Goal: Transaction & Acquisition: Subscribe to service/newsletter

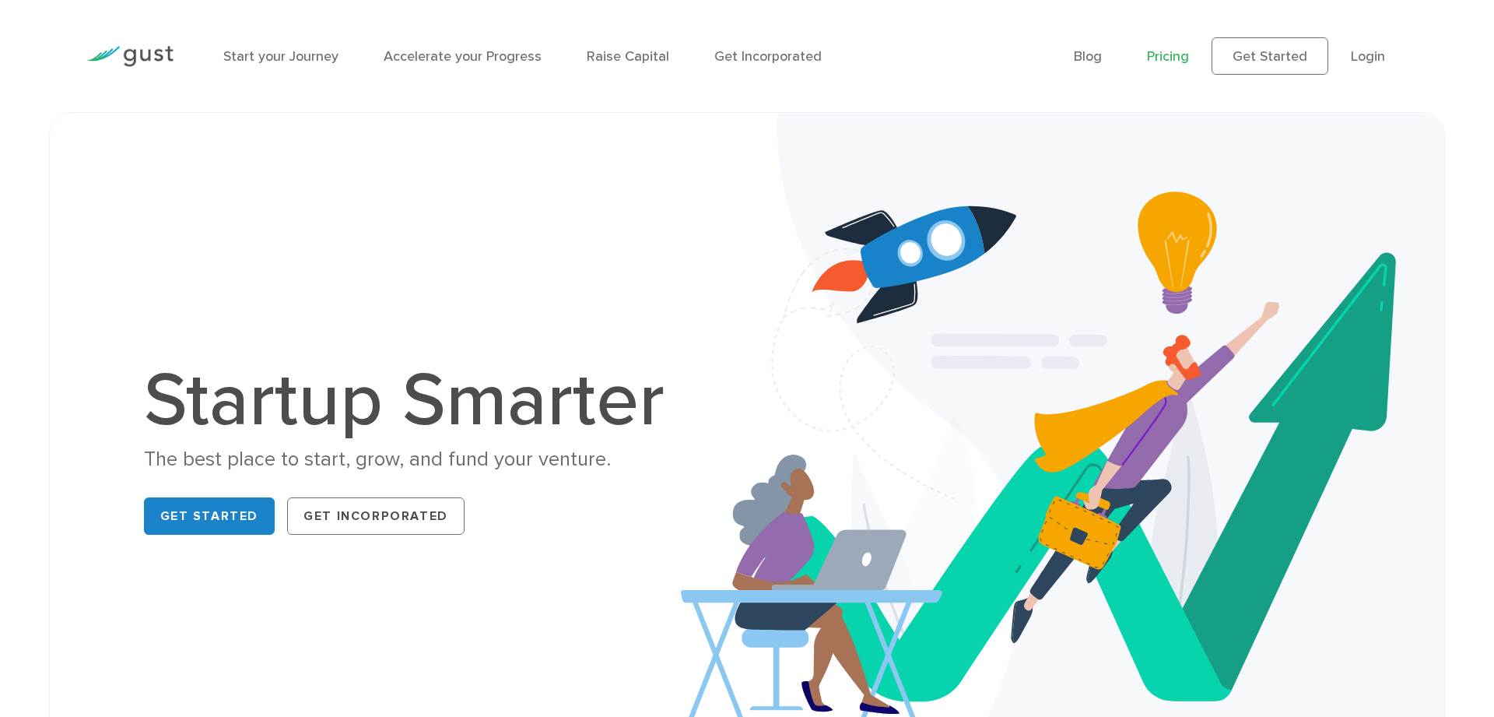
click at [1173, 52] on link "Pricing" at bounding box center [1168, 56] width 42 height 16
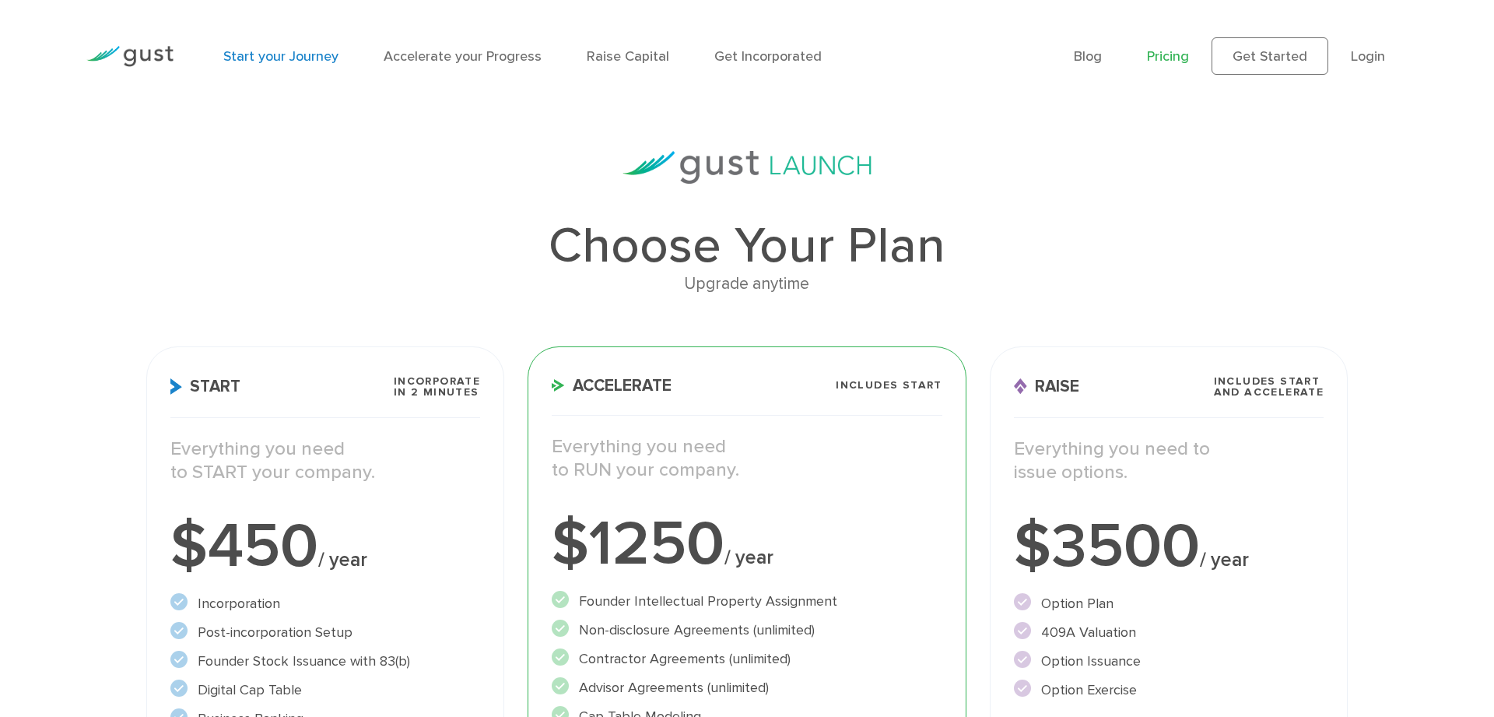
click at [296, 58] on link "Start your Journey" at bounding box center [280, 56] width 115 height 16
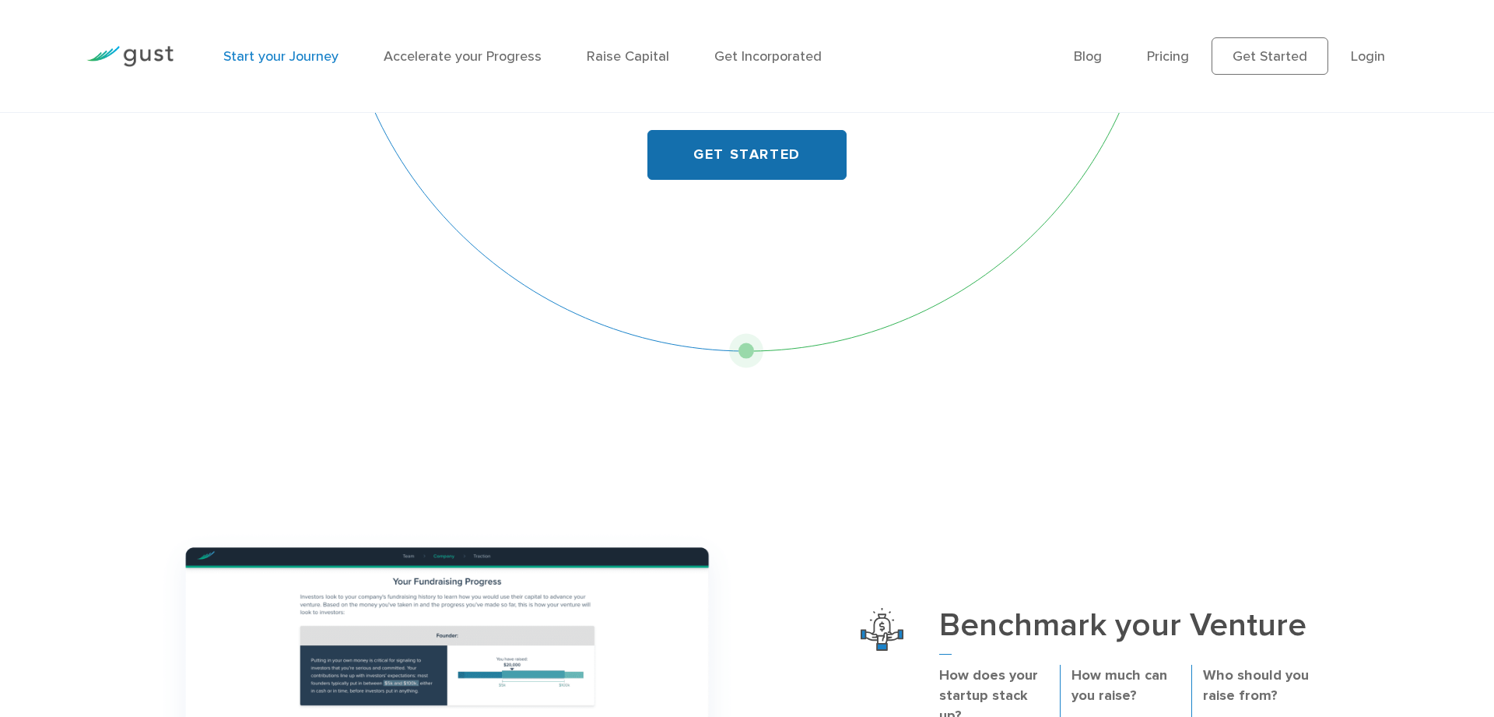
scroll to position [159, 0]
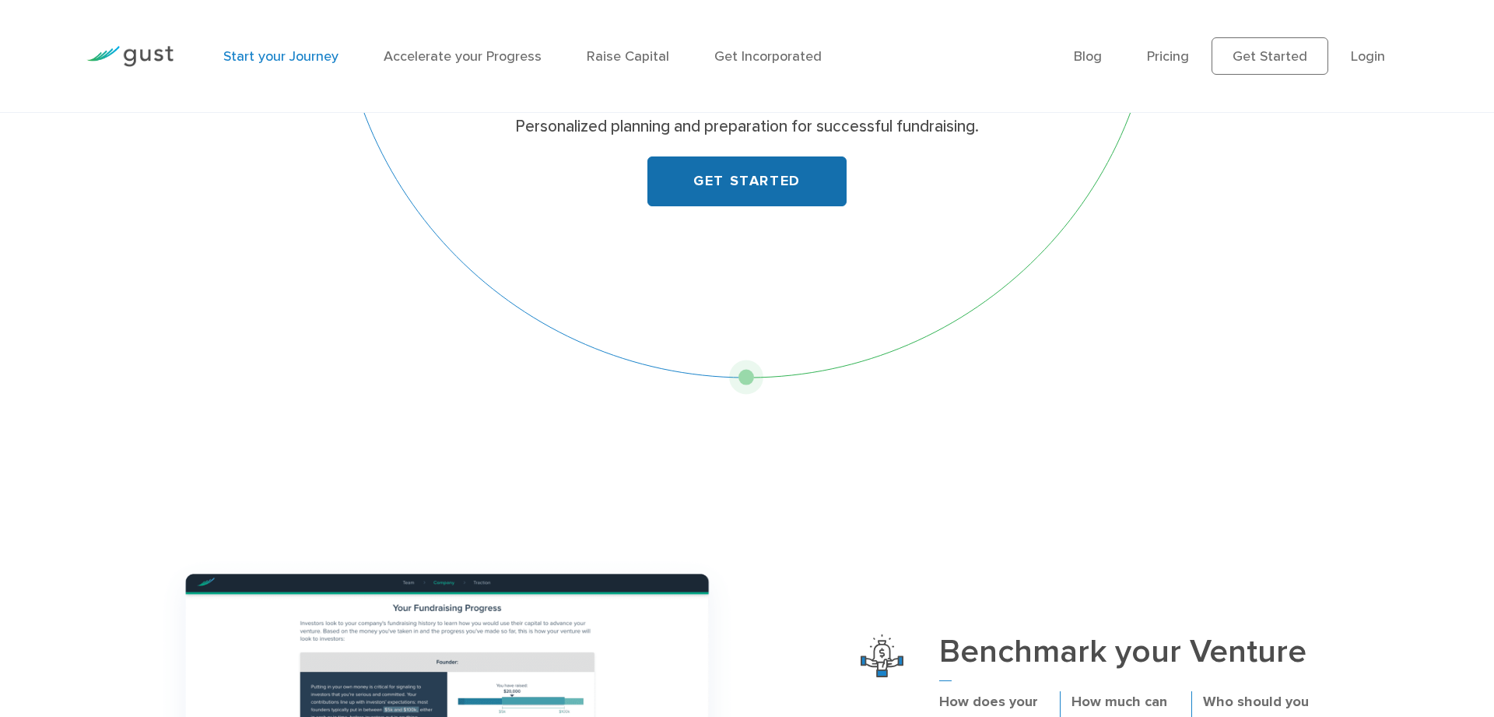
click at [749, 171] on link "GET STARTED" at bounding box center [746, 181] width 199 height 50
